Goal: Task Accomplishment & Management: Use online tool/utility

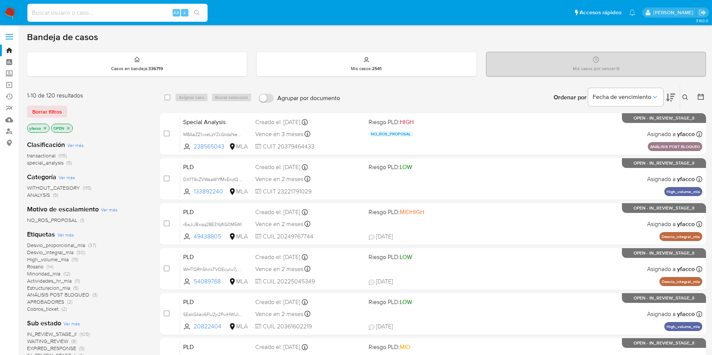
click at [140, 15] on input at bounding box center [117, 13] width 180 height 10
paste input "cy8aVokpNt7FmAQxgDppaNLa"
type input "cy8aVokpNt7FmAQxgDppaNLa"
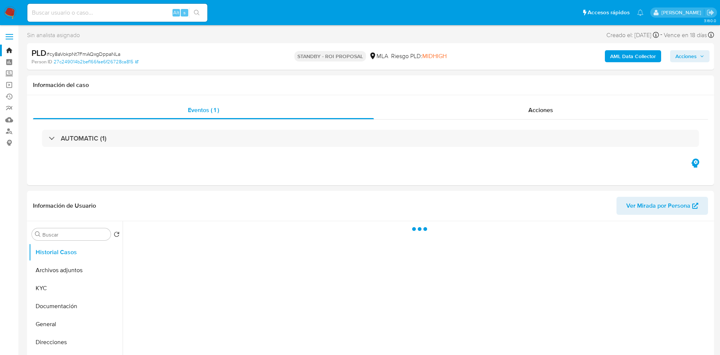
select select "10"
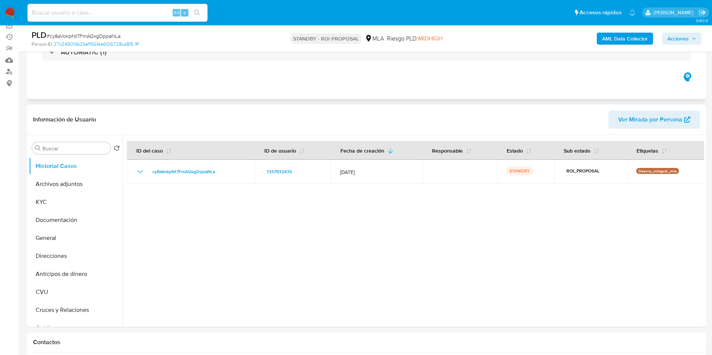
scroll to position [113, 0]
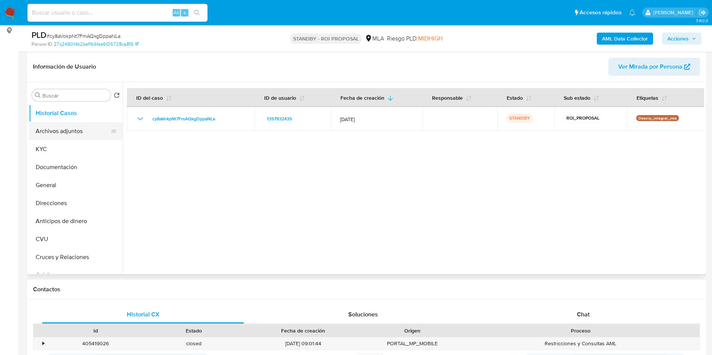
click at [39, 134] on button "Archivos adjuntos" at bounding box center [73, 131] width 88 height 18
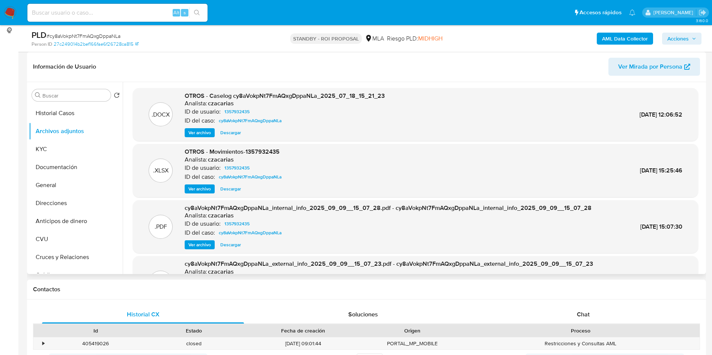
click at [231, 135] on span "Descargar" at bounding box center [230, 133] width 21 height 8
click at [162, 13] on input at bounding box center [117, 13] width 180 height 10
paste input "3Ararx4UsvAg6OzkrImhR6PO"
type input "3Ararx4UsvAg6OzkrImhR6PO"
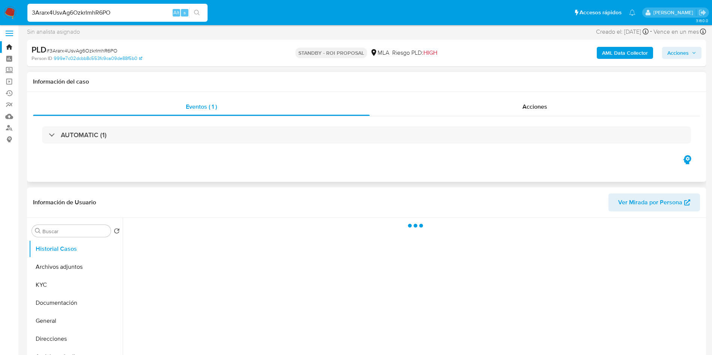
select select "10"
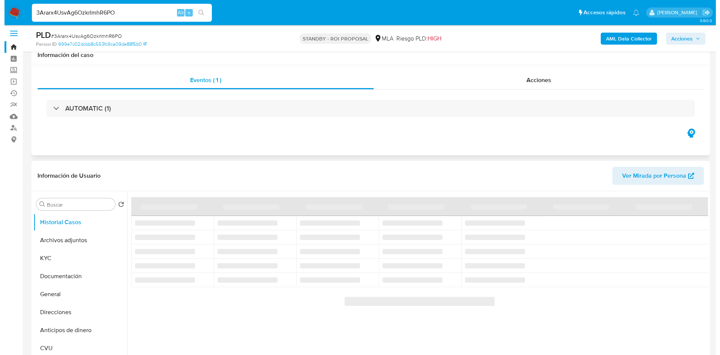
scroll to position [56, 0]
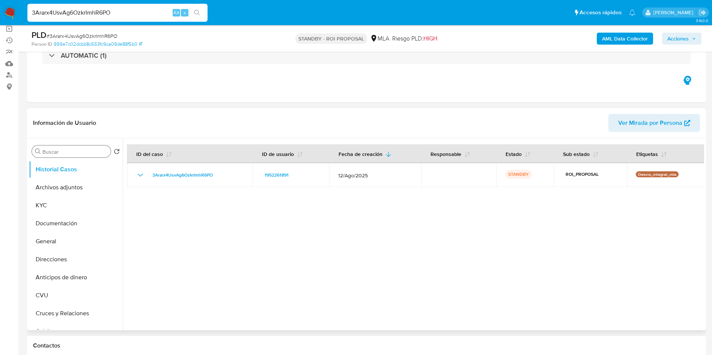
click at [64, 152] on input "Buscar" at bounding box center [74, 152] width 65 height 7
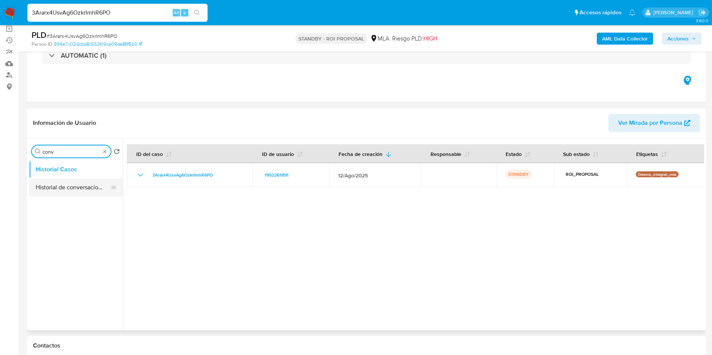
type input "conv"
click at [75, 185] on button "Historial de conversaciones" at bounding box center [73, 188] width 88 height 18
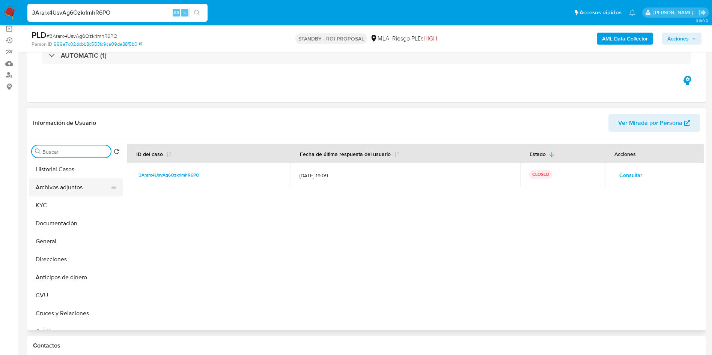
click at [62, 184] on button "Archivos adjuntos" at bounding box center [73, 188] width 88 height 18
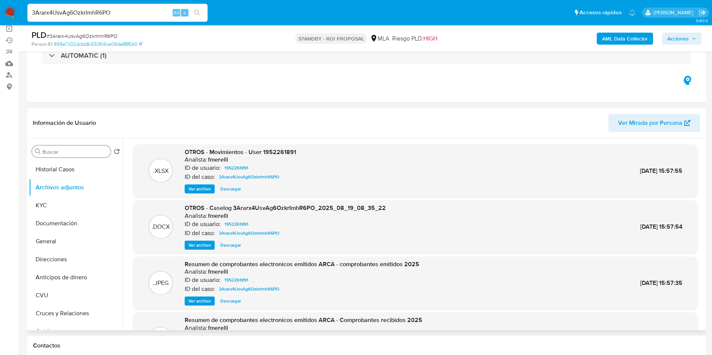
click at [194, 242] on span "Ver archivo" at bounding box center [199, 246] width 23 height 8
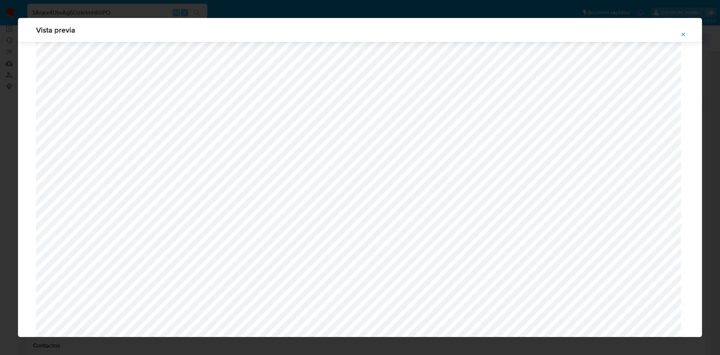
scroll to position [435, 0]
click at [688, 37] on button "Attachment preview" at bounding box center [683, 35] width 17 height 12
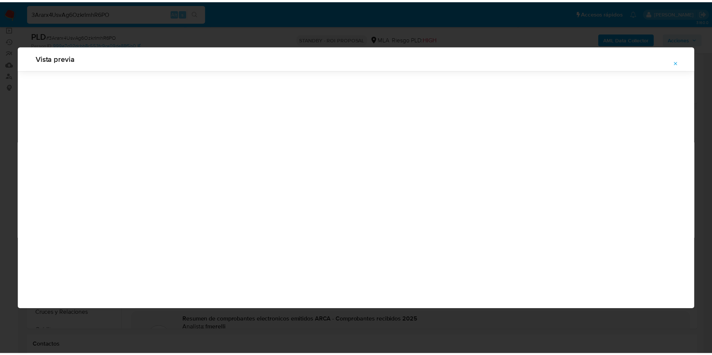
scroll to position [0, 0]
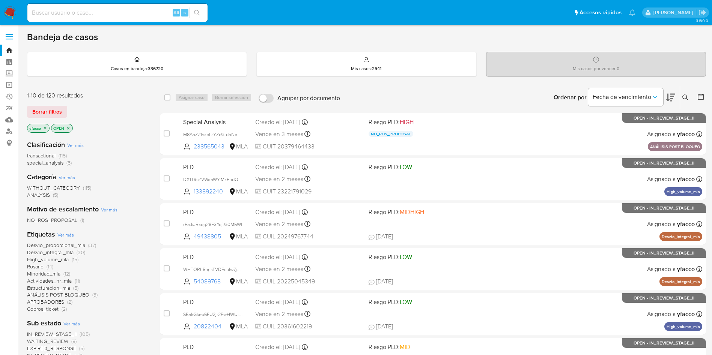
click at [146, 12] on input at bounding box center [117, 13] width 180 height 10
paste input "2pNLFIWmRBhE9ljXPLYY7SFY"
type input "2pNLFIWmRBhE9ljXPLYY7SFY"
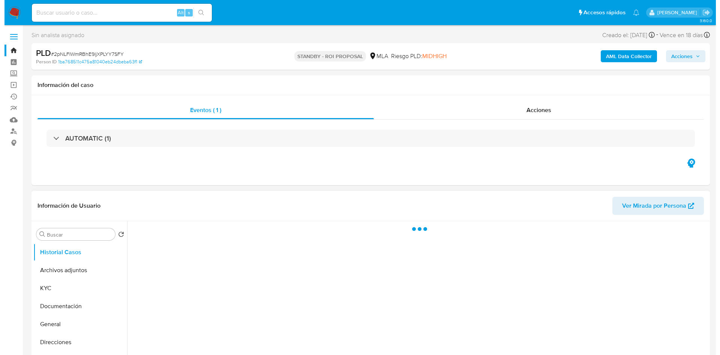
scroll to position [56, 0]
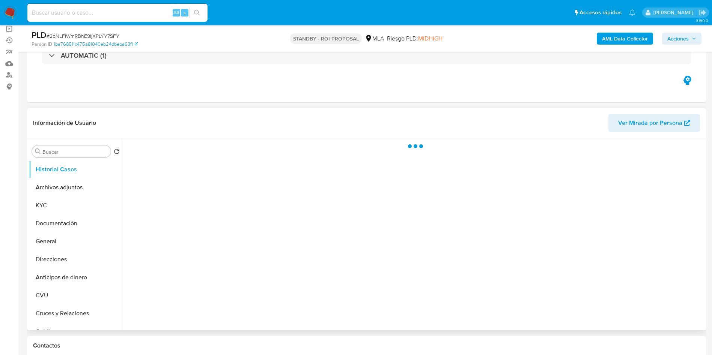
select select "10"
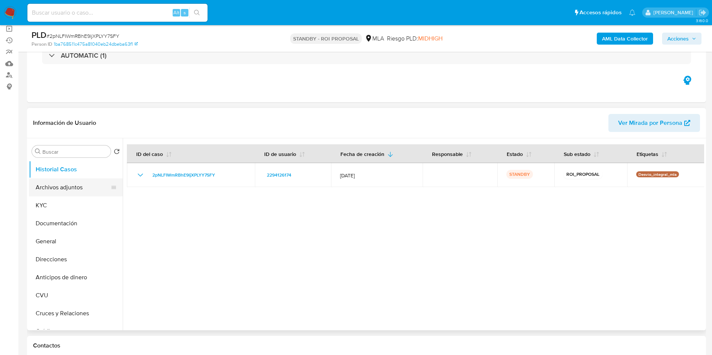
click at [52, 196] on button "Archivos adjuntos" at bounding box center [73, 188] width 88 height 18
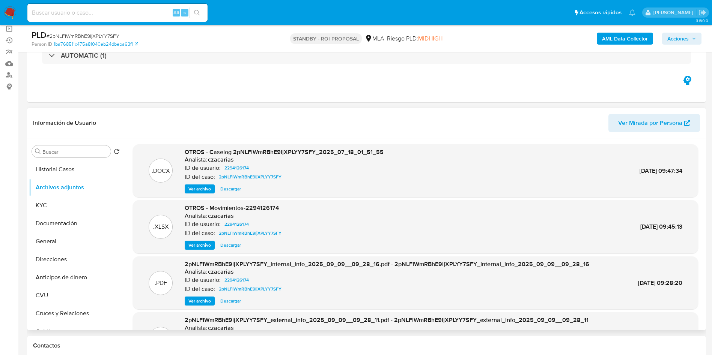
click at [203, 189] on span "Ver archivo" at bounding box center [199, 189] width 23 height 8
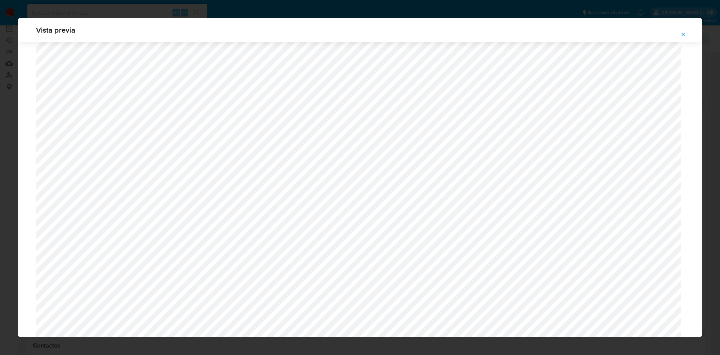
scroll to position [435, 0]
